Goal: Find specific page/section: Find specific page/section

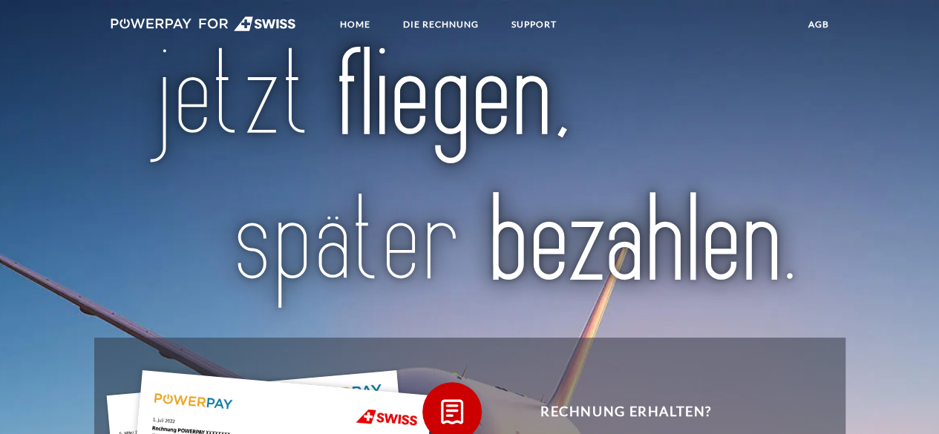
click at [166, 27] on img at bounding box center [204, 23] width 186 height 15
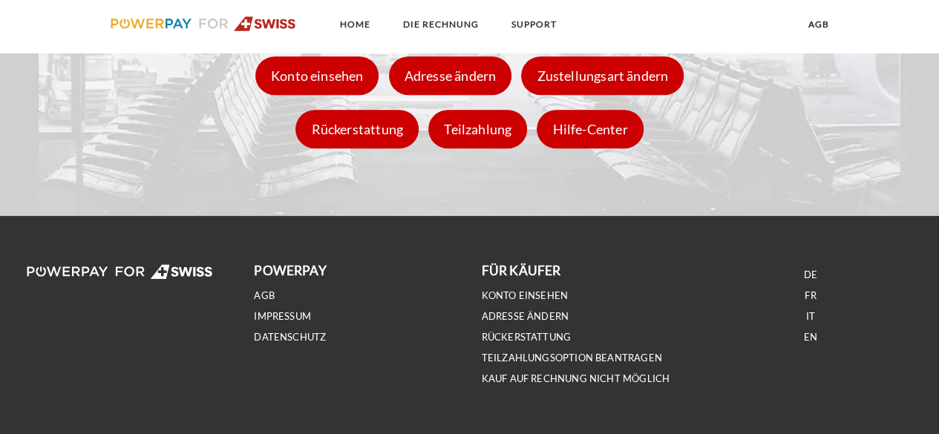
scroll to position [2114, 0]
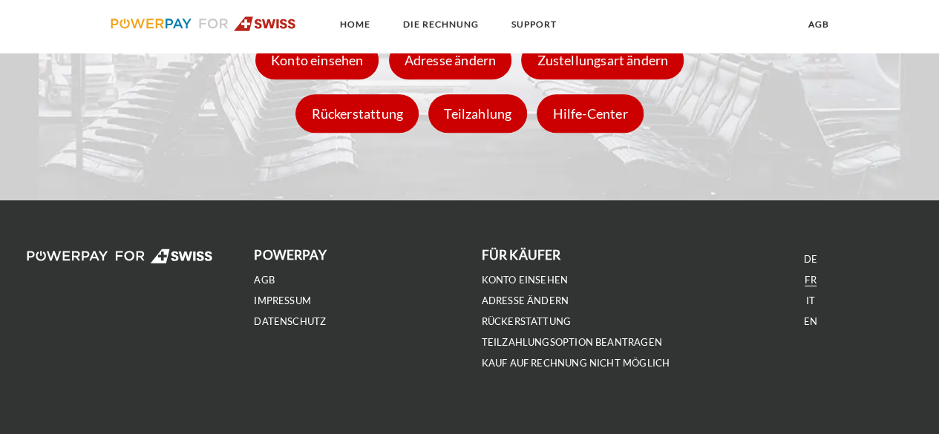
click at [811, 284] on link "FR" at bounding box center [810, 280] width 11 height 13
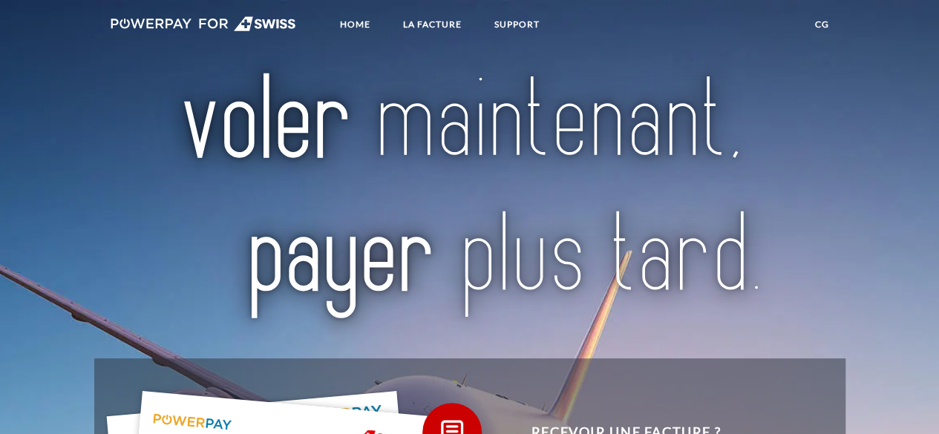
click at [157, 26] on img at bounding box center [204, 23] width 186 height 15
click at [438, 22] on link "LA FACTURE" at bounding box center [432, 24] width 84 height 27
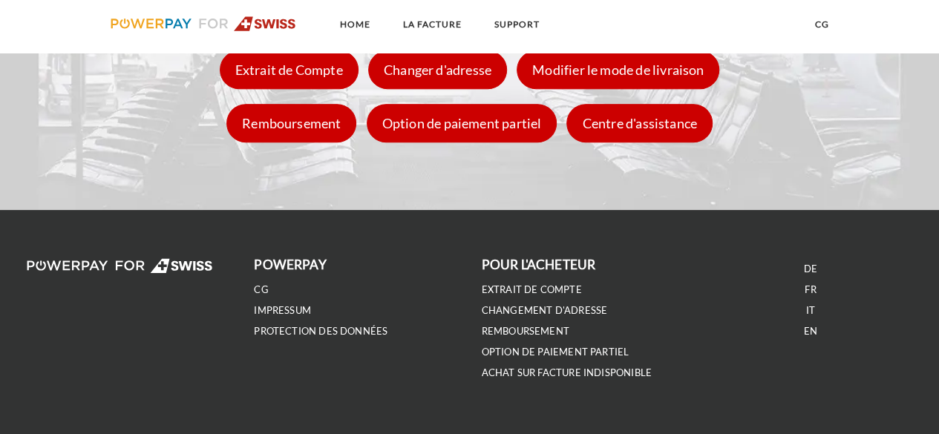
scroll to position [2132, 0]
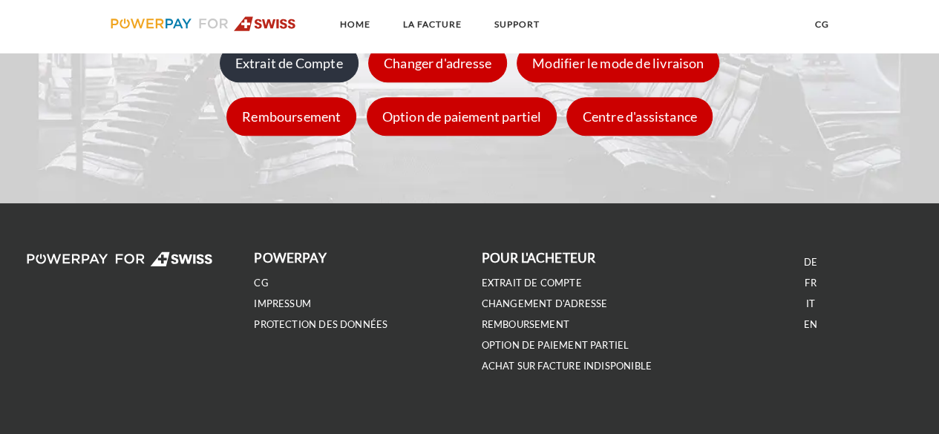
click at [281, 72] on div "Extrait de Compte" at bounding box center [289, 64] width 139 height 39
